Goal: Transaction & Acquisition: Purchase product/service

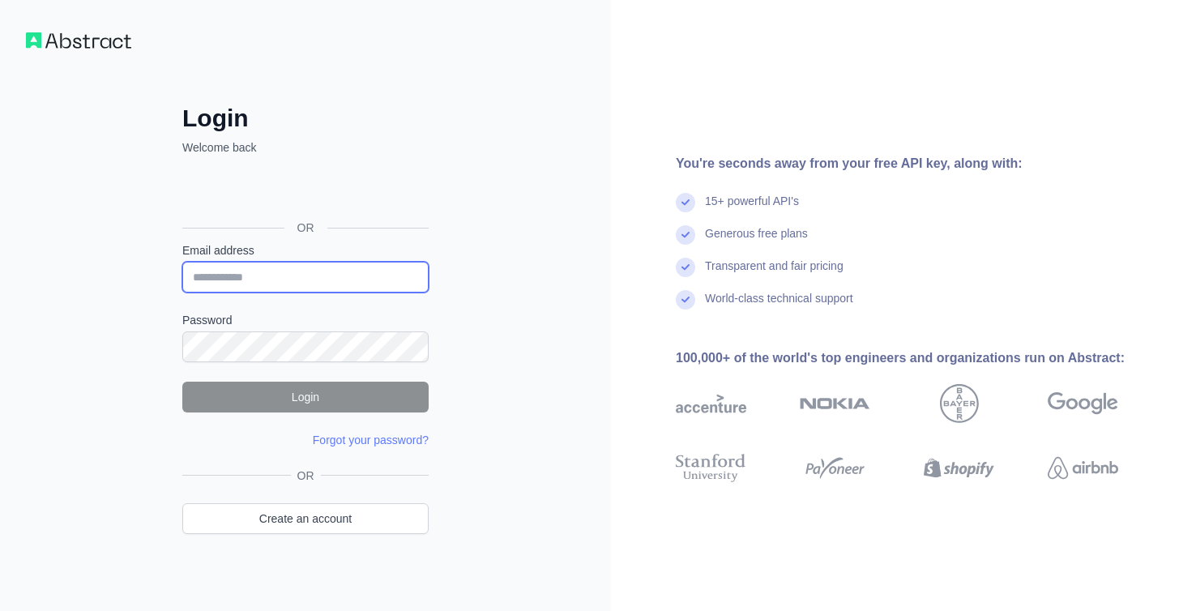
click at [240, 272] on input "Email address" at bounding box center [305, 277] width 246 height 31
type input "**********"
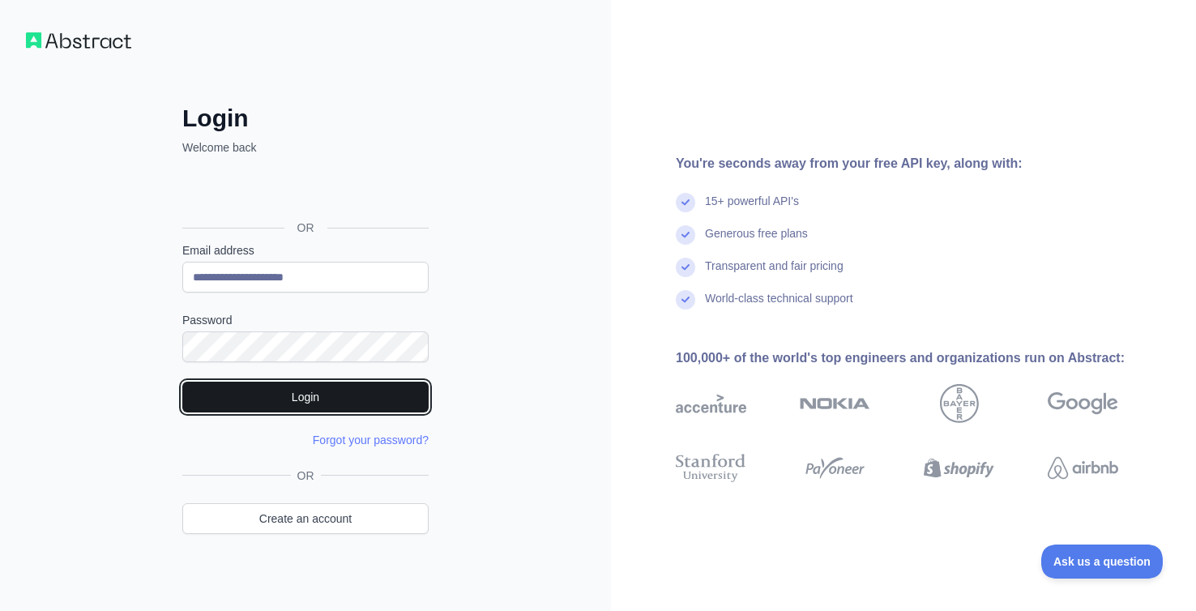
click at [269, 399] on button "Login" at bounding box center [305, 397] width 246 height 31
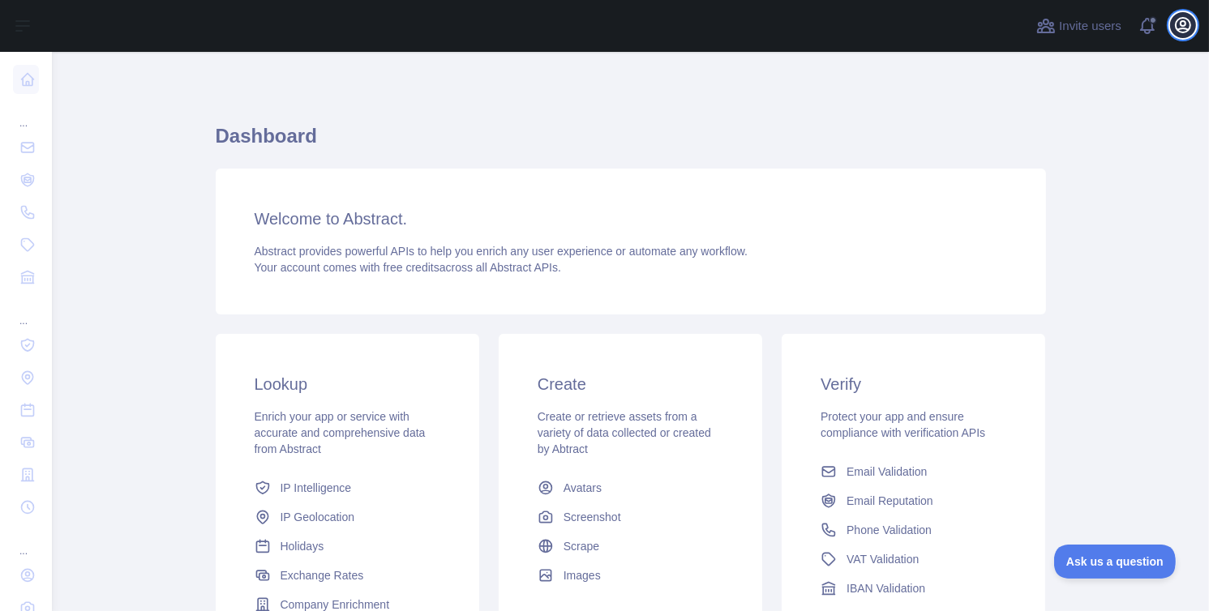
click at [1181, 19] on icon "button" at bounding box center [1182, 24] width 19 height 19
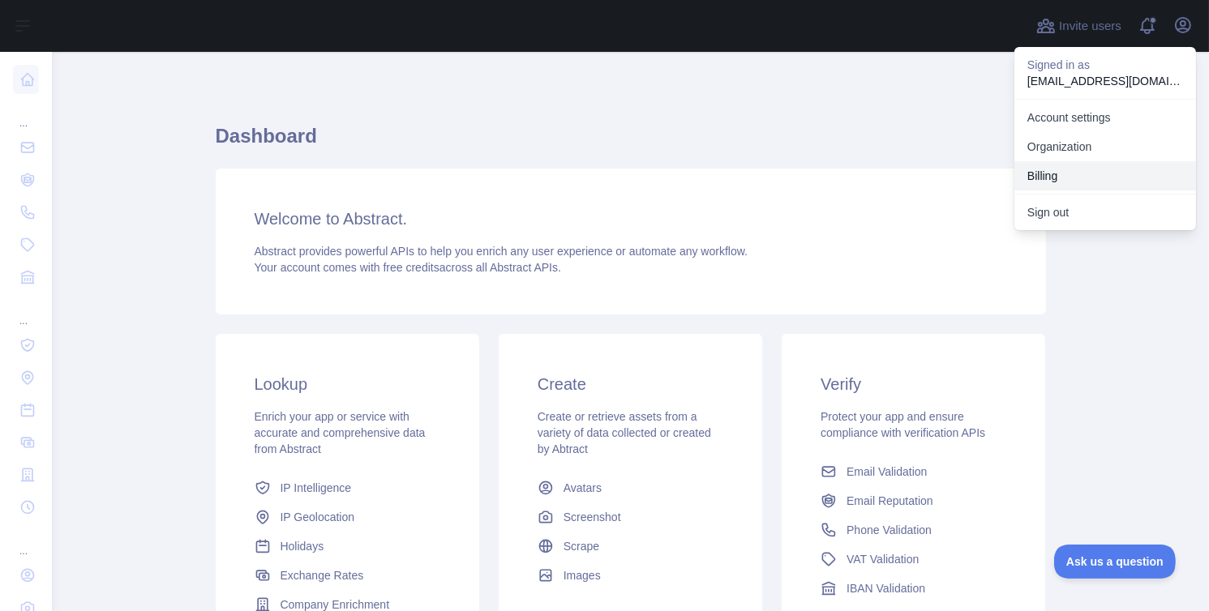
click at [1080, 169] on button "Billing" at bounding box center [1105, 175] width 182 height 29
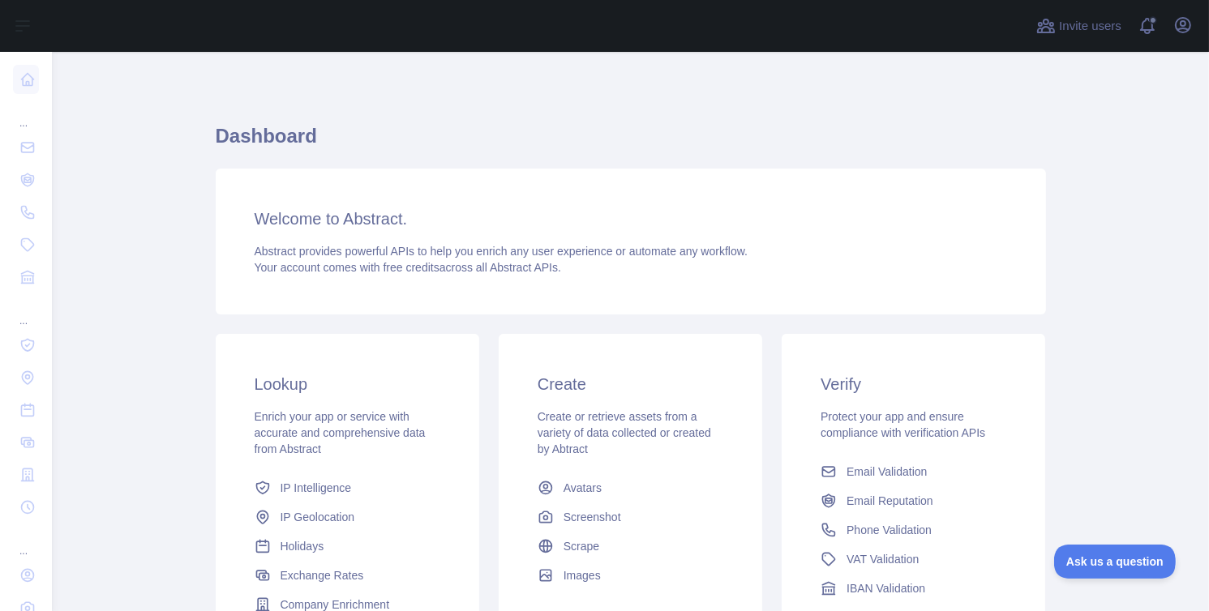
scroll to position [196, 0]
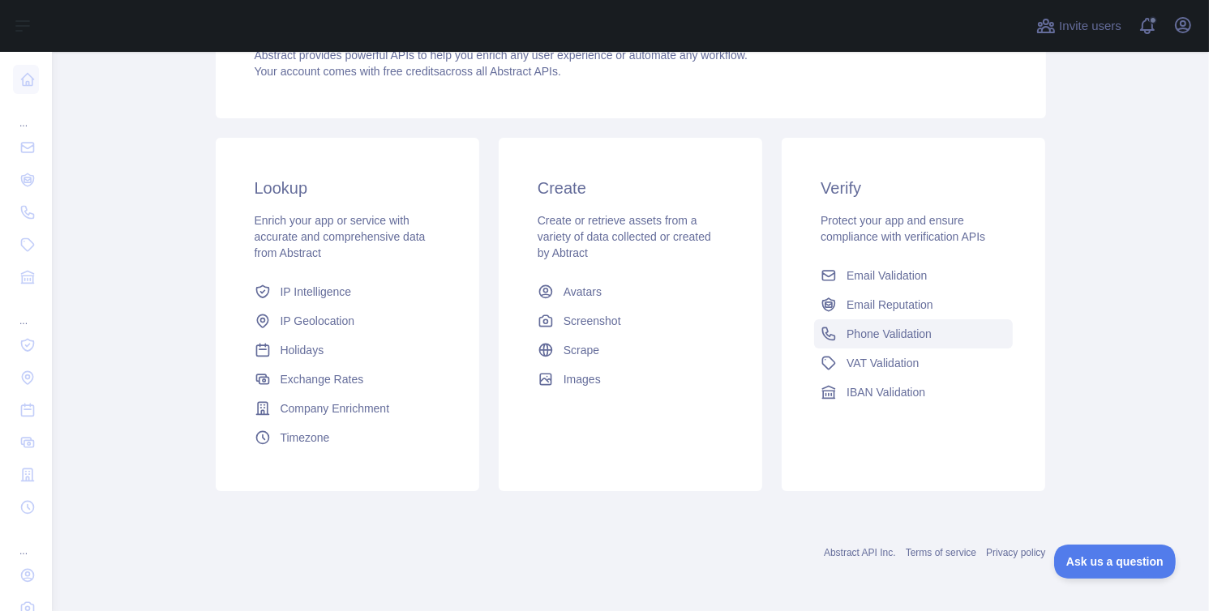
click at [859, 334] on span "Phone Validation" at bounding box center [888, 334] width 85 height 16
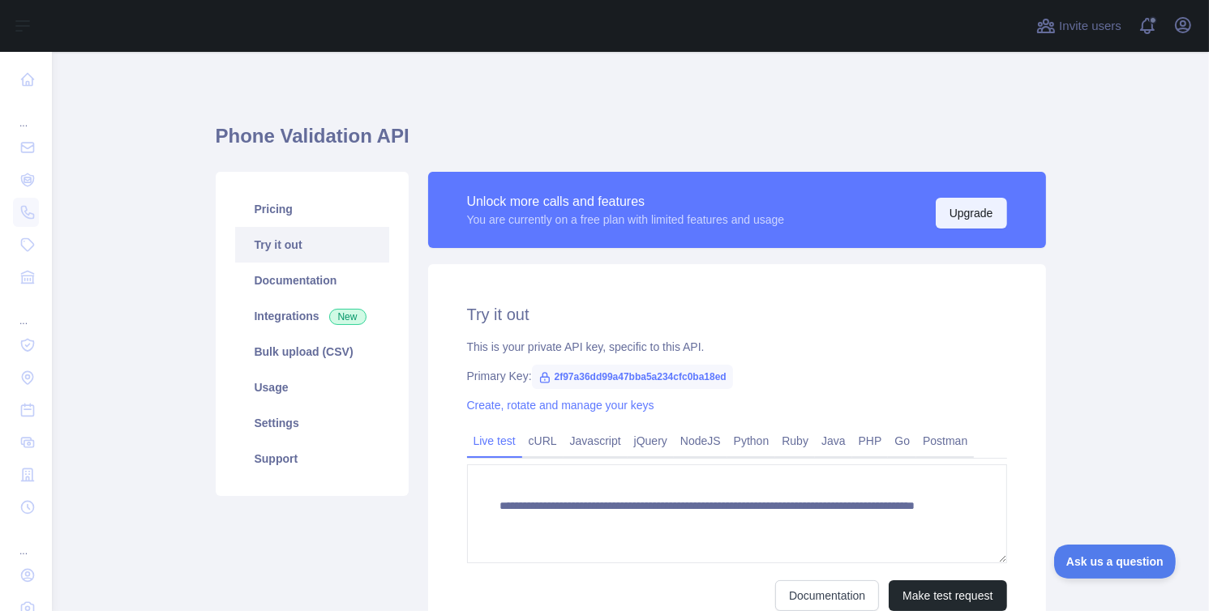
click at [952, 212] on button "Upgrade" at bounding box center [970, 213] width 71 height 31
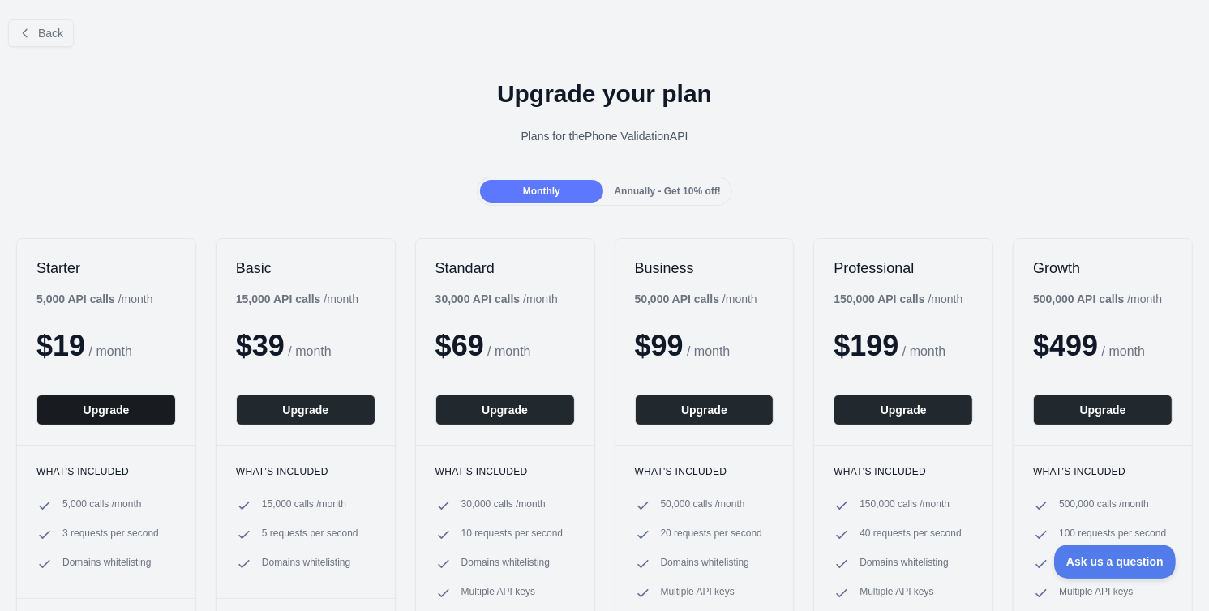
click at [130, 410] on button "Upgrade" at bounding box center [105, 410] width 139 height 31
